Goal: Information Seeking & Learning: Find specific page/section

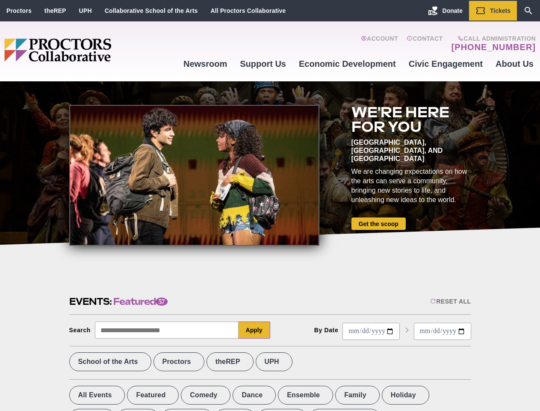
click at [270, 205] on div at bounding box center [194, 175] width 250 height 141
click at [450, 301] on div "Reset All" at bounding box center [450, 301] width 41 height 7
click at [255, 330] on button "Apply" at bounding box center [255, 329] width 32 height 17
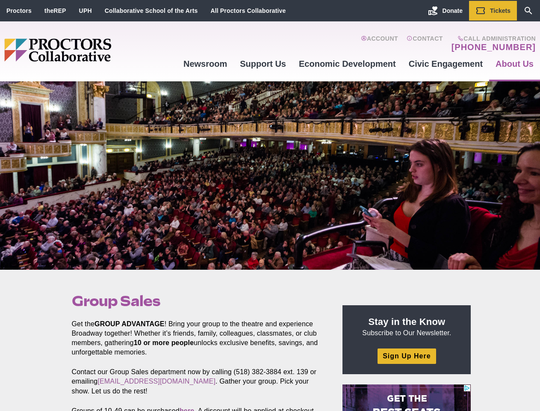
click at [270, 205] on div at bounding box center [270, 175] width 540 height 188
